Goal: Communication & Community: Answer question/provide support

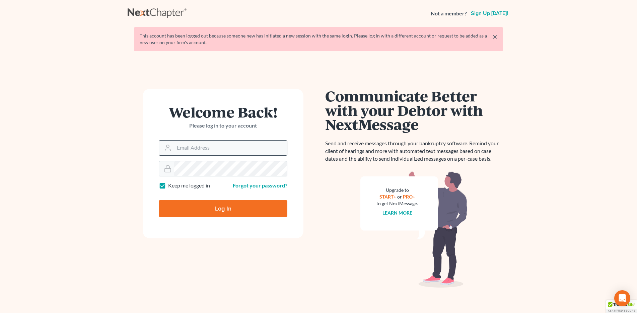
click at [211, 150] on input "Email Address" at bounding box center [230, 148] width 113 height 15
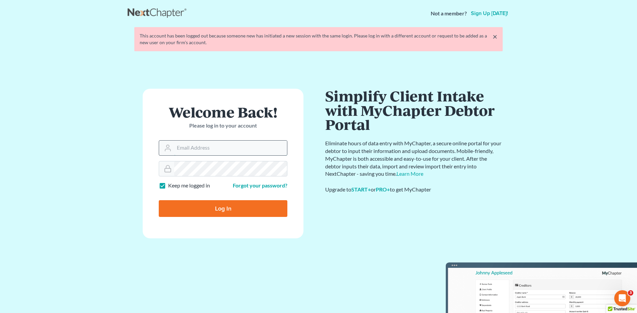
type input "[EMAIL_ADDRESS][DOMAIN_NAME]"
click at [248, 203] on input "Log In" at bounding box center [223, 208] width 129 height 17
type input "Thinking..."
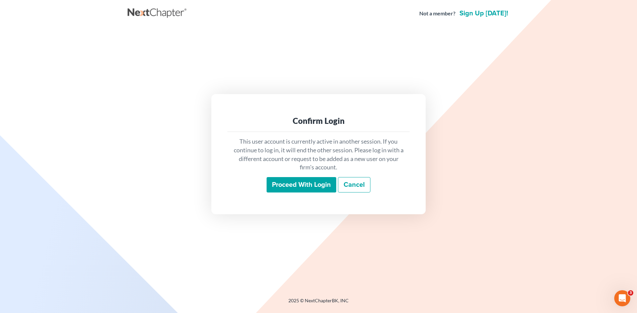
click at [278, 191] on input "Proceed with login" at bounding box center [301, 184] width 70 height 15
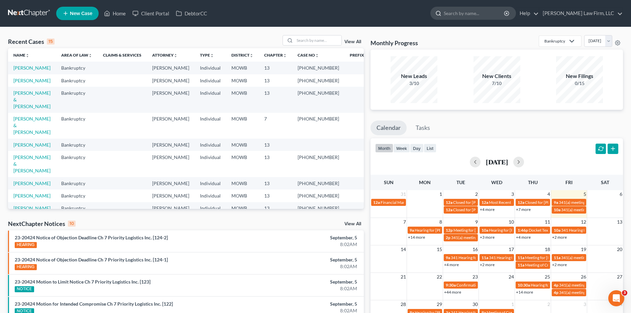
click at [479, 12] on input "search" at bounding box center [474, 13] width 61 height 12
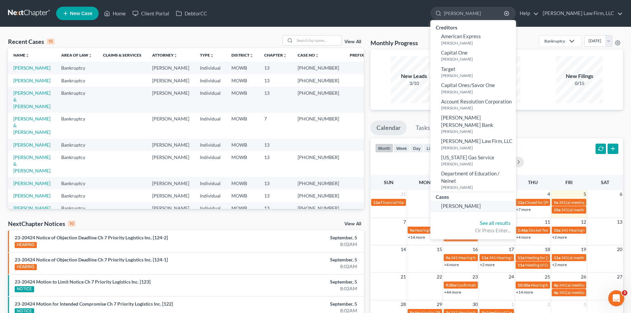
type input "[PERSON_NAME]"
click at [481, 203] on span "[PERSON_NAME]" at bounding box center [461, 206] width 40 height 6
select select "4"
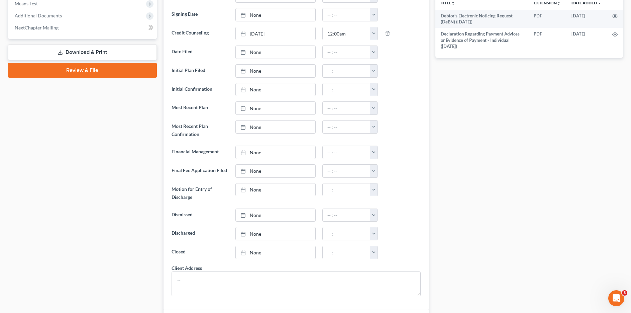
scroll to position [405, 0]
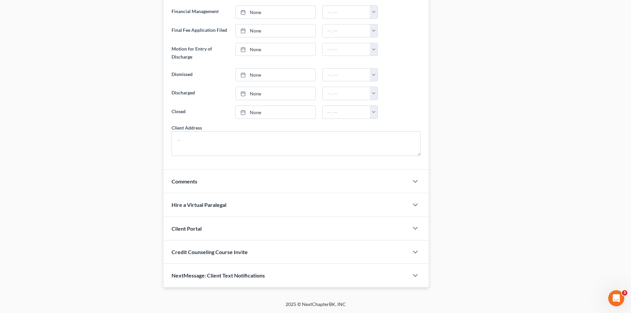
click at [264, 274] on span "NextMessage: Client Text Notifications" at bounding box center [218, 275] width 93 height 6
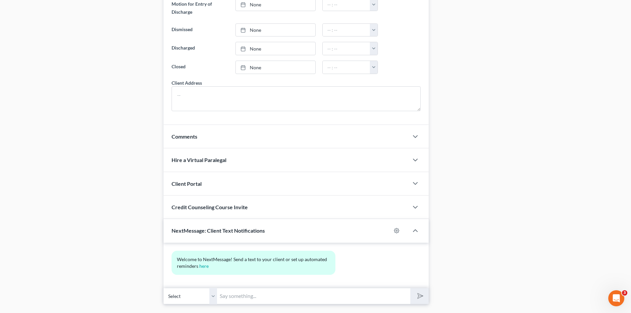
scroll to position [467, 0]
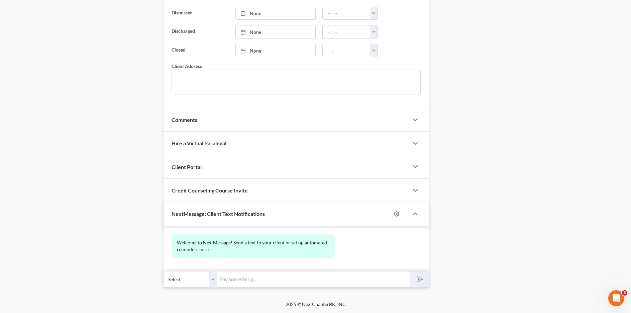
click at [213, 277] on select "Select [PHONE_NUMBER] - [PERSON_NAME]" at bounding box center [191, 279] width 54 height 16
click at [268, 280] on input "text" at bounding box center [313, 279] width 193 height 16
click at [262, 277] on input "text" at bounding box center [313, 279] width 193 height 16
type input "i"
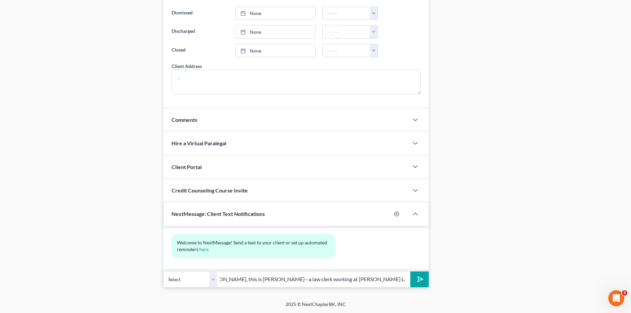
scroll to position [0, 22]
type input "Hi Paige, this is Jack Atherton--a law clerk working at Sader Law. I hope you'r…"
click at [411, 271] on button "submit" at bounding box center [420, 279] width 18 height 16
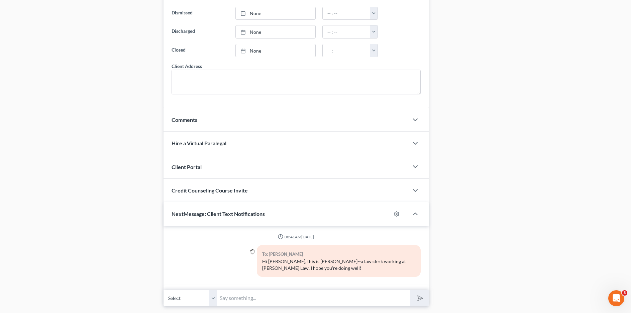
type input "I"
type input "I wanted to ask if today was your payday?"
click at [411, 290] on button "submit" at bounding box center [420, 298] width 18 height 16
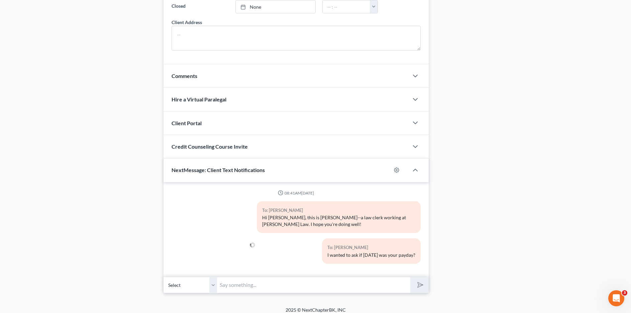
scroll to position [516, 0]
